Goal: Task Accomplishment & Management: Manage account settings

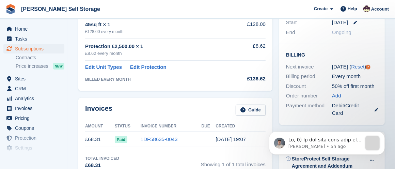
scroll to position [141, 0]
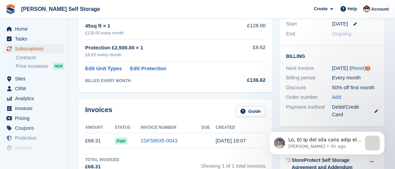
click at [48, 48] on span "Subscriptions" at bounding box center [35, 49] width 41 height 10
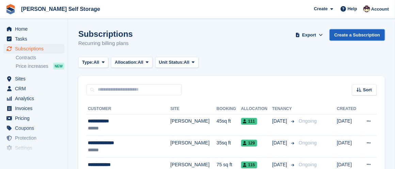
click at [373, 33] on link "Create a Subscription" at bounding box center [357, 34] width 55 height 11
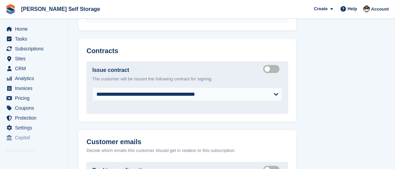
scroll to position [667, 0]
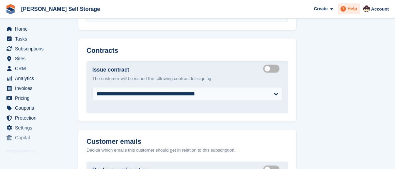
click at [352, 9] on span "Help" at bounding box center [353, 8] width 10 height 7
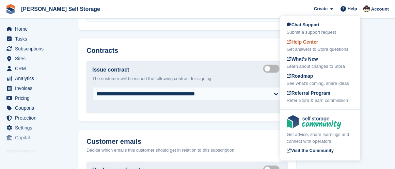
click at [322, 43] on div "Help Center Get answers to Stora questions" at bounding box center [320, 45] width 67 height 14
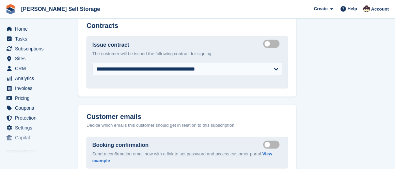
scroll to position [689, 0]
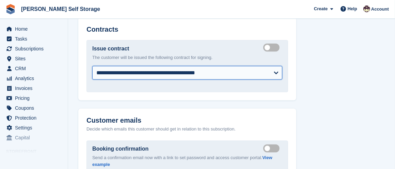
click at [276, 70] on select "**********" at bounding box center [187, 73] width 190 height 14
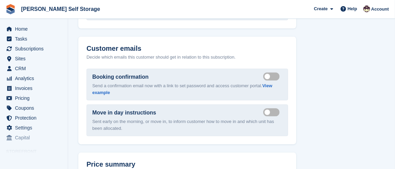
scroll to position [755, 0]
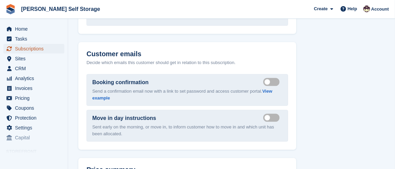
click at [39, 47] on span "Subscriptions" at bounding box center [35, 49] width 41 height 10
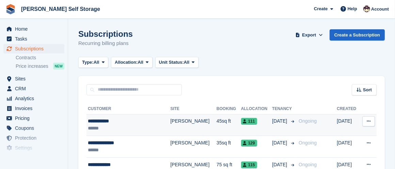
click at [111, 120] on div "**********" at bounding box center [123, 120] width 70 height 7
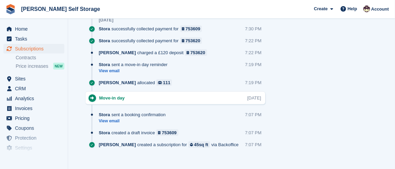
scroll to position [510, 0]
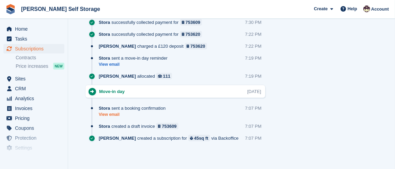
click at [112, 112] on link "View email" at bounding box center [134, 115] width 70 height 6
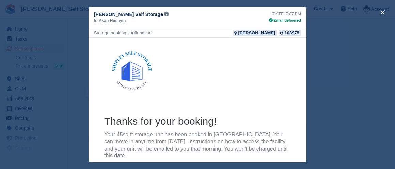
scroll to position [0, 0]
click at [383, 11] on button "close" at bounding box center [382, 12] width 11 height 11
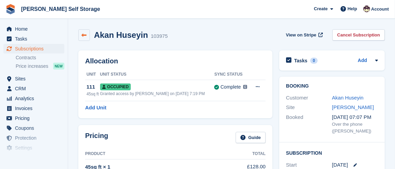
click at [81, 34] on link at bounding box center [84, 35] width 12 height 12
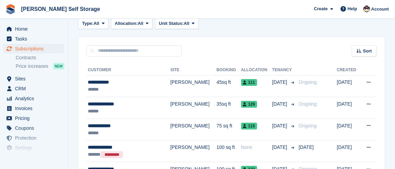
scroll to position [40, 0]
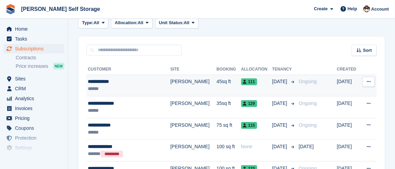
click at [369, 79] on icon at bounding box center [369, 81] width 4 height 4
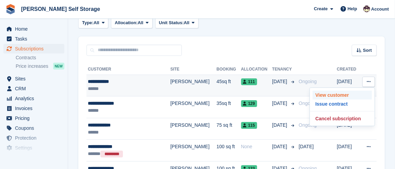
click at [343, 92] on p "View customer" at bounding box center [342, 95] width 59 height 9
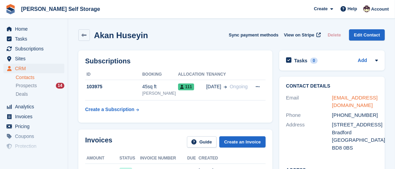
click at [345, 96] on link "[EMAIL_ADDRESS][DOMAIN_NAME]" at bounding box center [355, 102] width 46 height 14
drag, startPoint x: 344, startPoint y: 107, endPoint x: 329, endPoint y: 92, distance: 21.7
click at [329, 92] on div "Contact Details Email [EMAIL_ADDRESS][DOMAIN_NAME] Phone [PHONE_NUMBER] Address…" at bounding box center [332, 118] width 106 height 83
copy div "[EMAIL_ADDRESS][DOMAIN_NAME]"
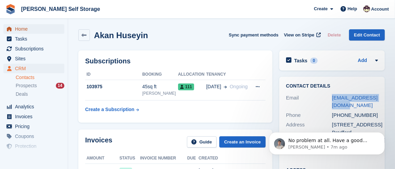
click at [33, 28] on span "Home" at bounding box center [35, 29] width 41 height 10
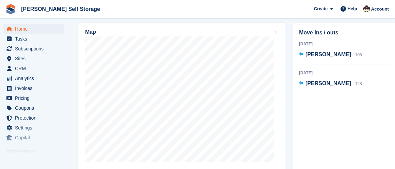
scroll to position [200, 0]
